Goal: Task Accomplishment & Management: Use online tool/utility

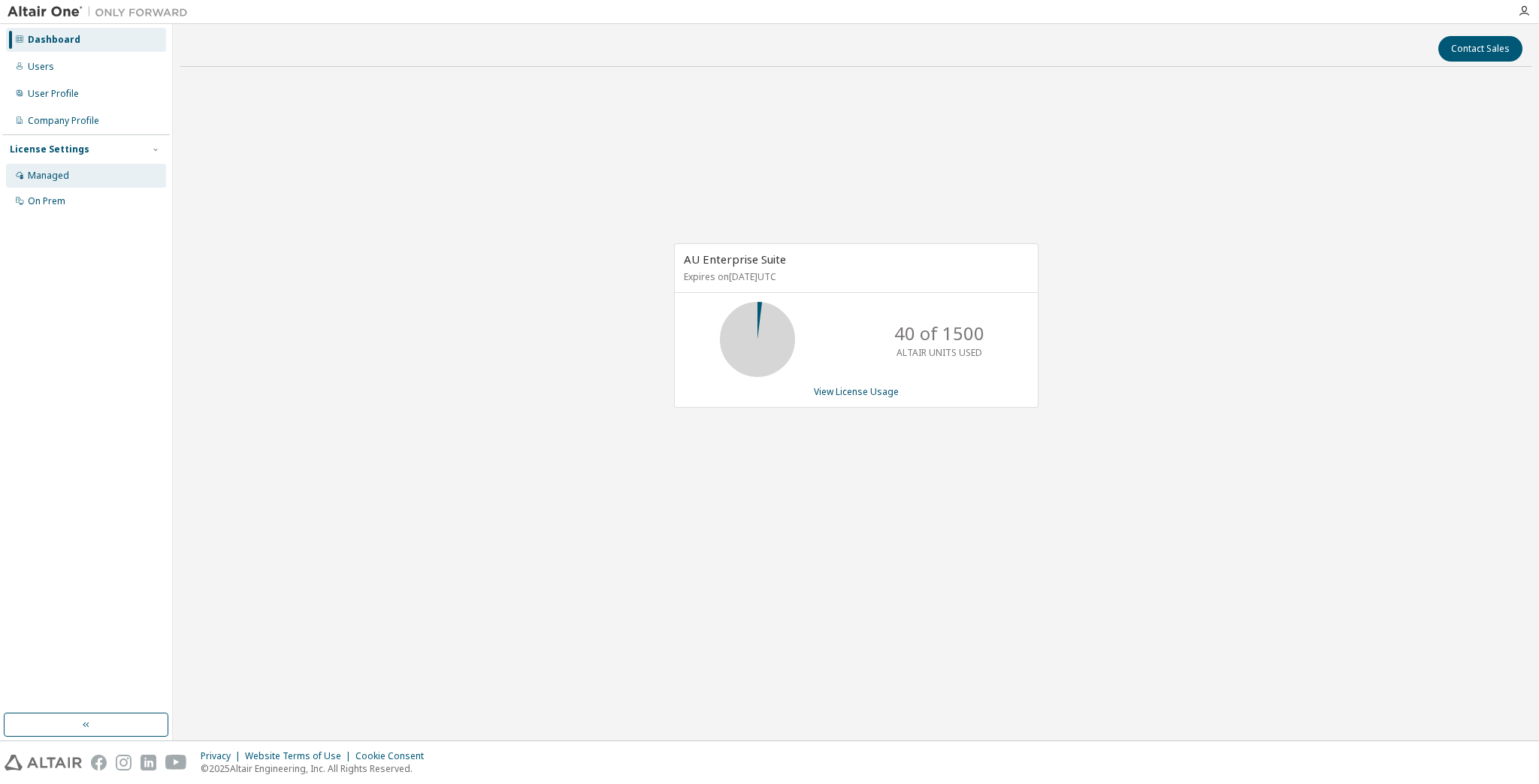
click at [54, 172] on div "Managed" at bounding box center [48, 175] width 41 height 12
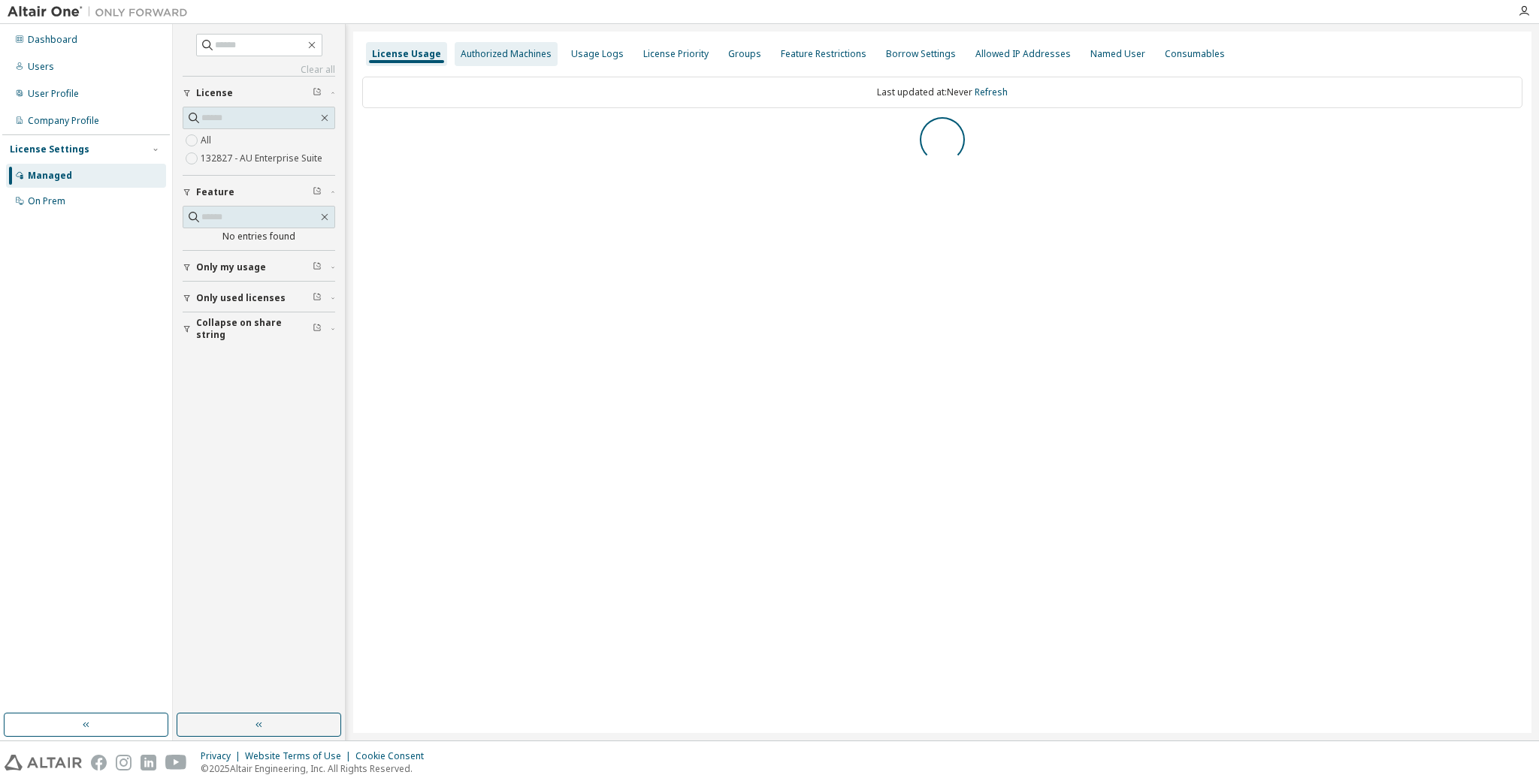
click at [514, 53] on div "Authorized Machines" at bounding box center [506, 53] width 91 height 12
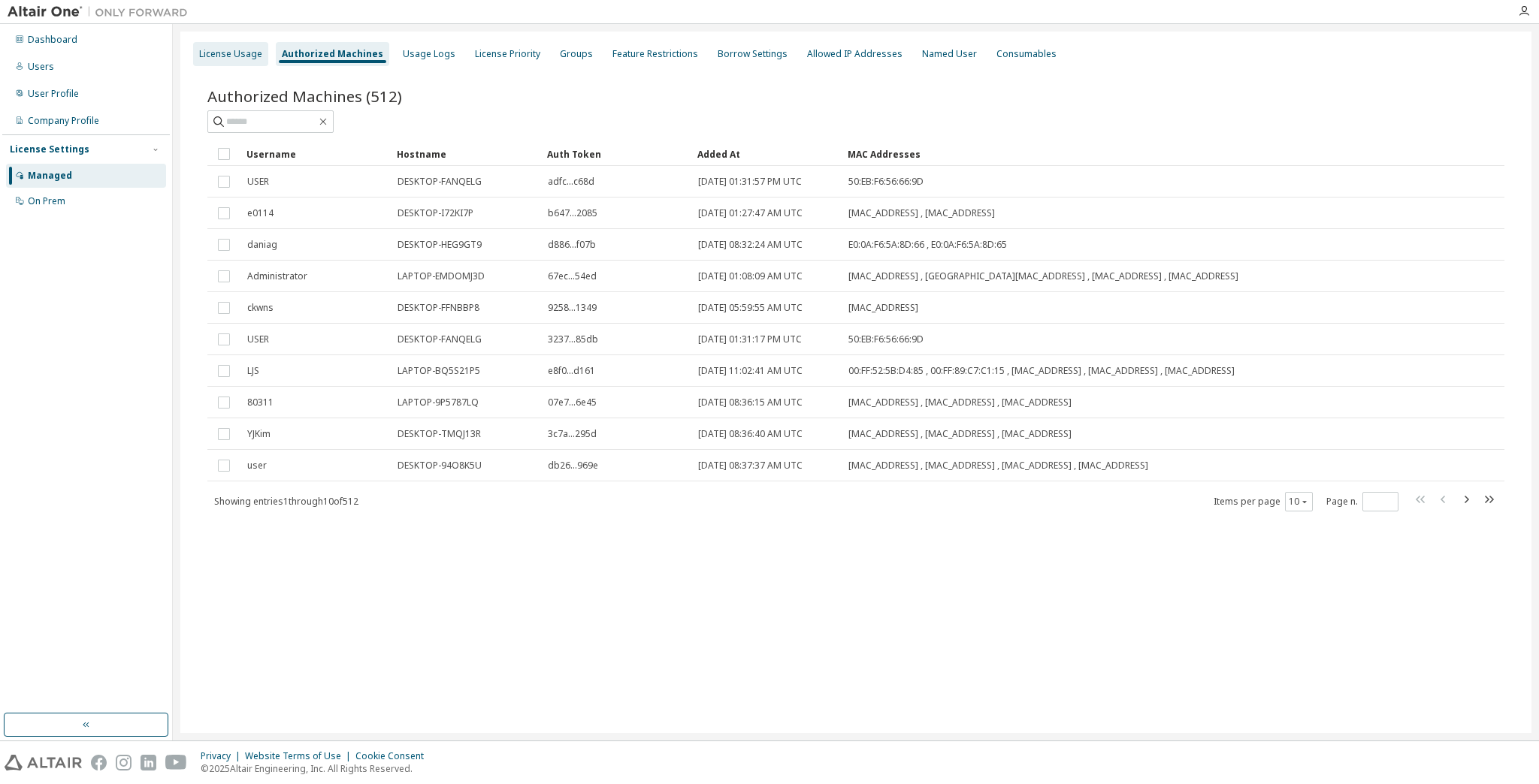
click at [243, 48] on div "License Usage" at bounding box center [230, 53] width 63 height 12
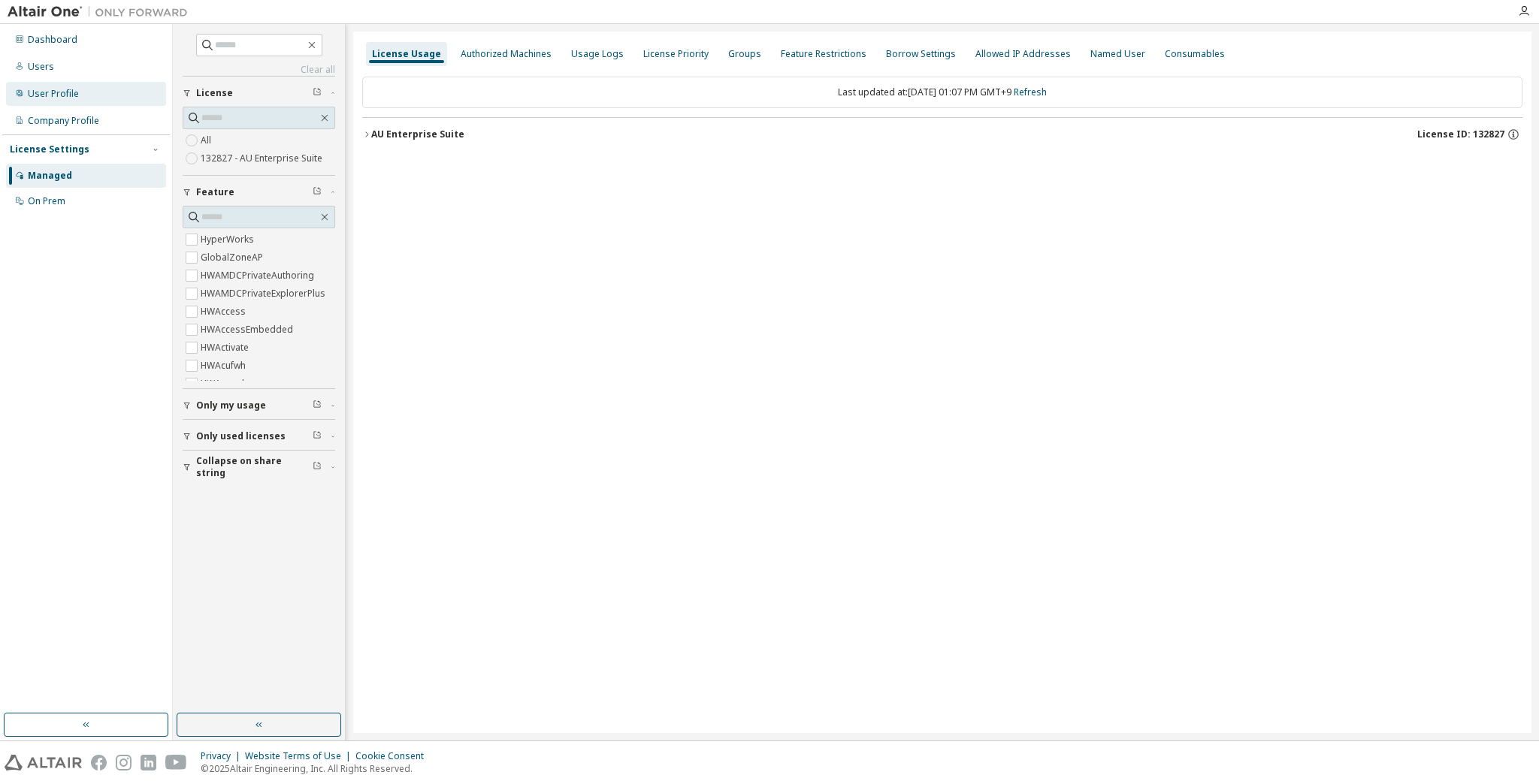
click at [77, 98] on div "User Profile" at bounding box center [53, 94] width 51 height 12
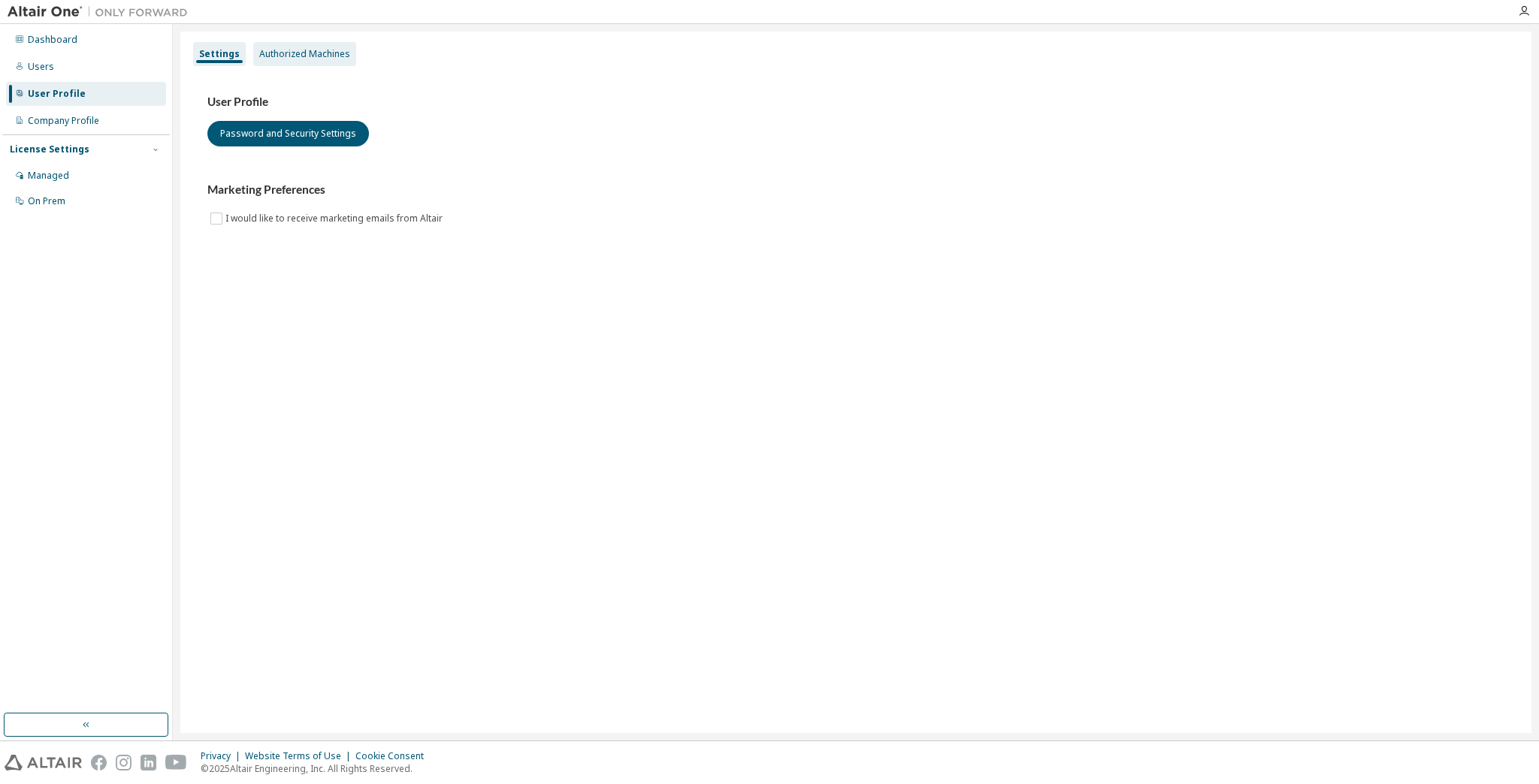
click at [277, 62] on div "Authorized Machines" at bounding box center [304, 54] width 103 height 24
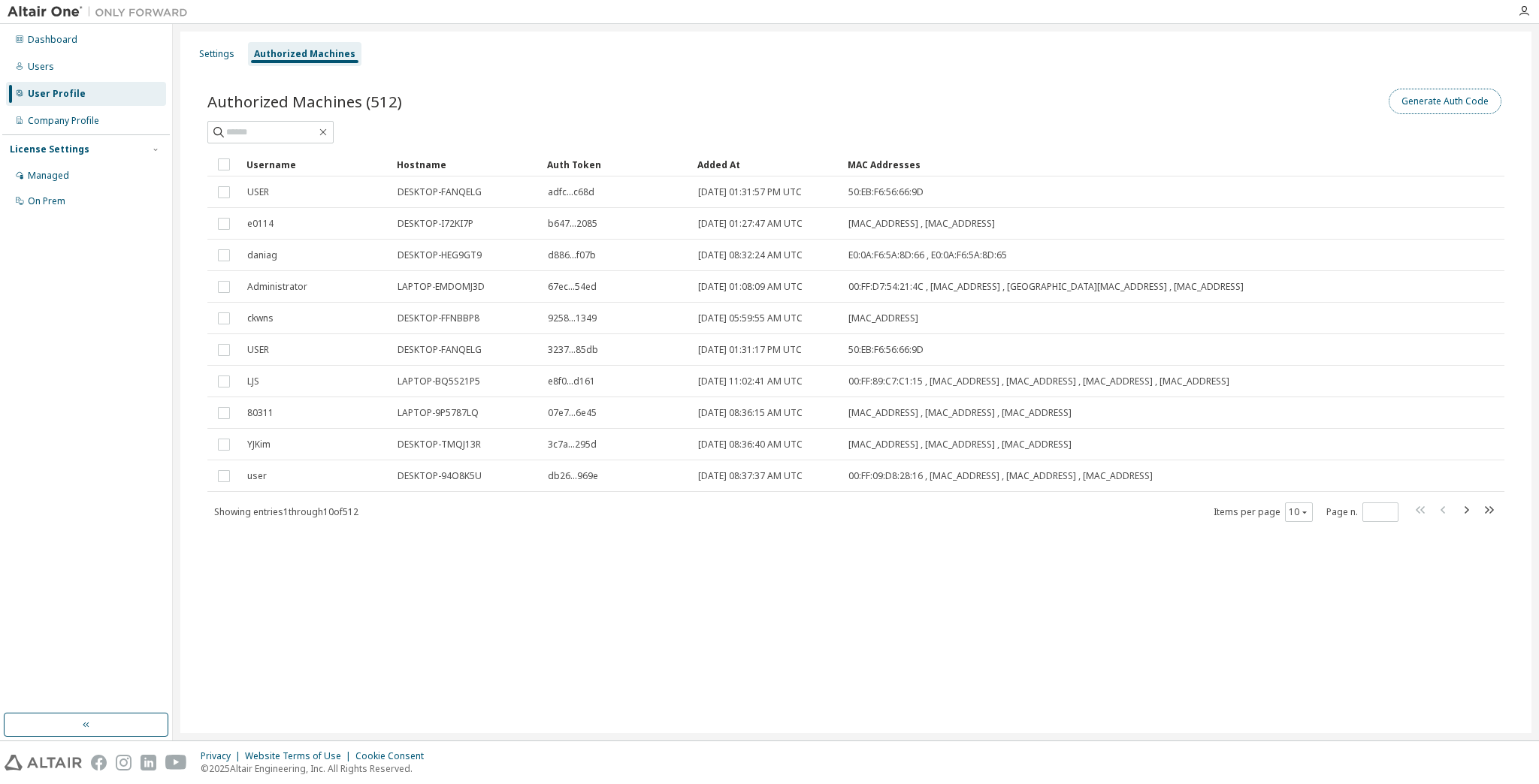
click at [1448, 91] on button "Generate Auth Code" at bounding box center [1444, 102] width 112 height 26
